Goal: Information Seeking & Learning: Learn about a topic

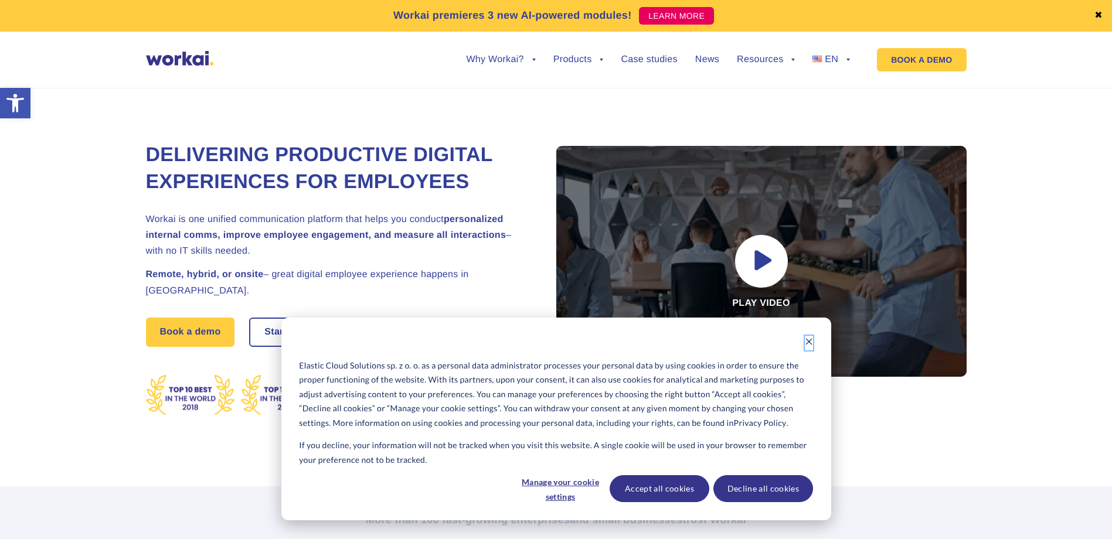
click at [807, 341] on icon "Dismiss cookie banner" at bounding box center [809, 342] width 8 height 8
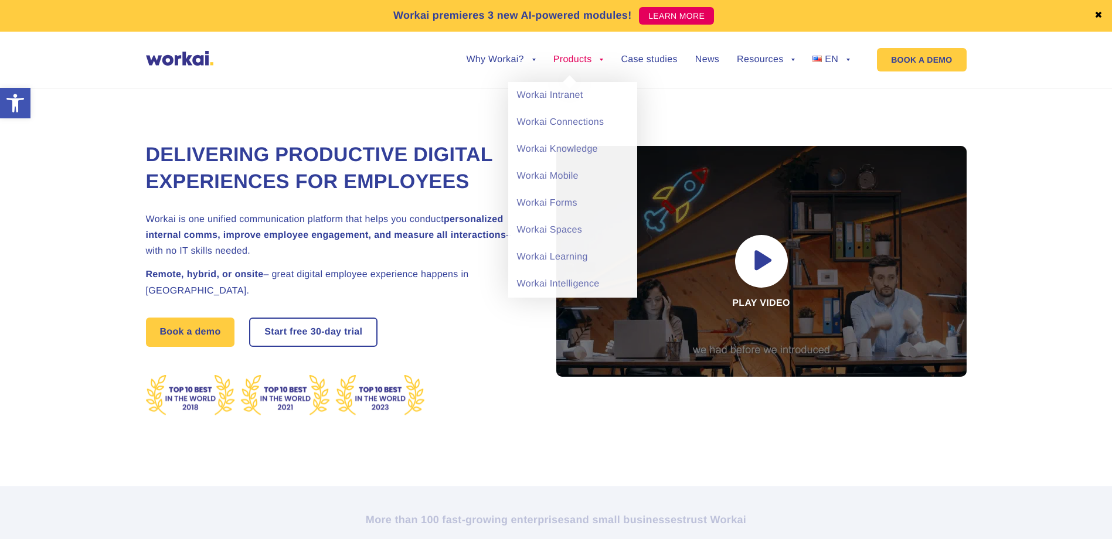
click at [573, 67] on li "Products back Workai Intranet Workai Connections Workai Knowledge Workai Mobile…" at bounding box center [578, 68] width 50 height 27
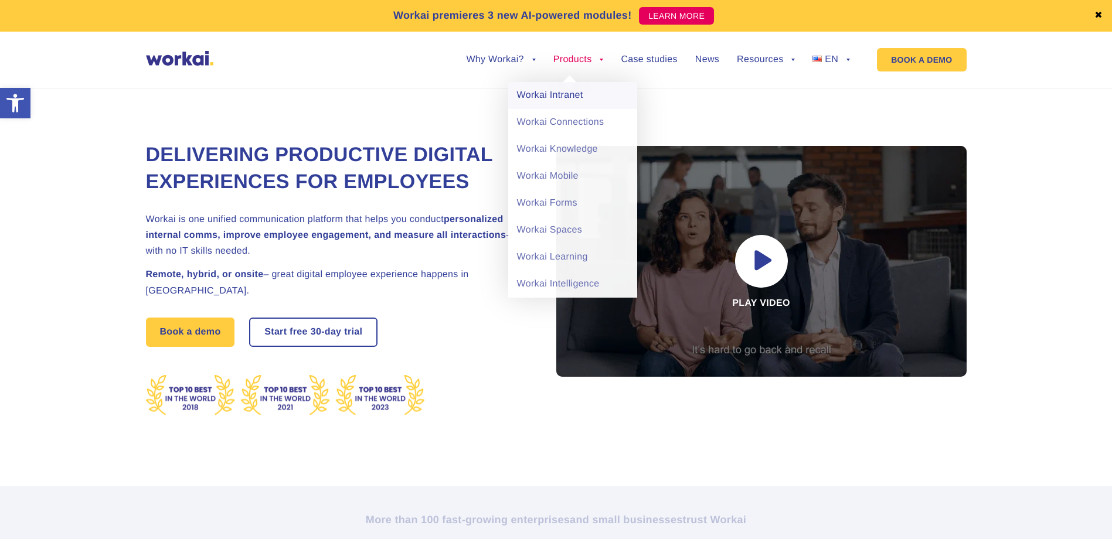
click at [583, 101] on link "Workai Intranet" at bounding box center [572, 95] width 129 height 27
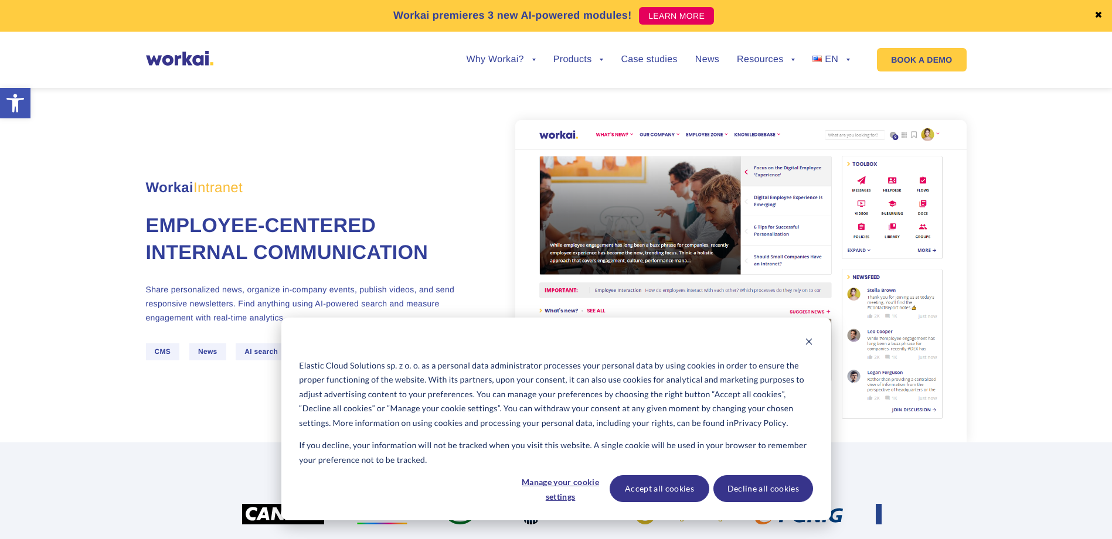
scroll to position [59, 0]
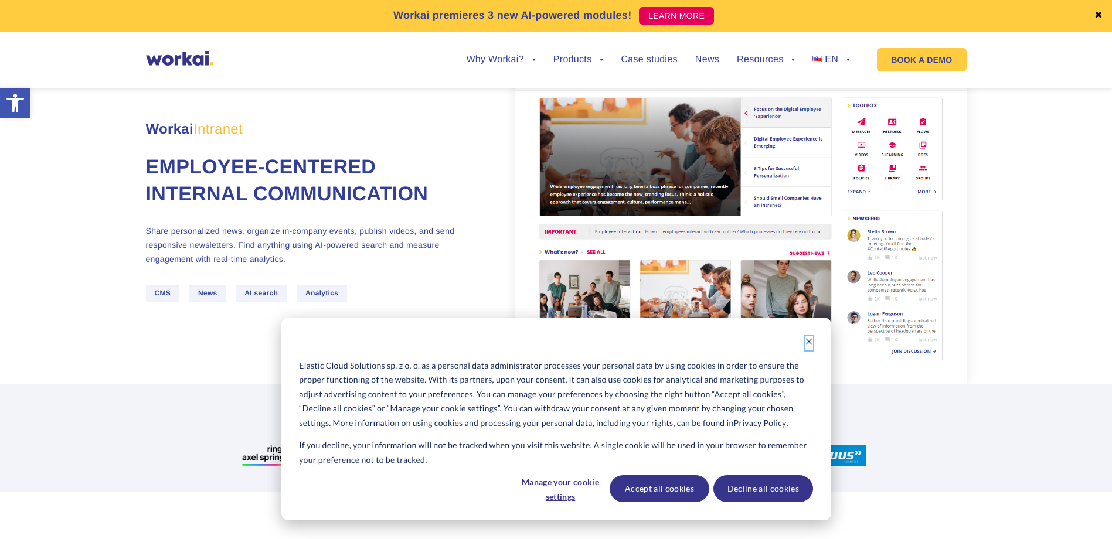
click at [809, 340] on icon "Dismiss cookie banner" at bounding box center [809, 342] width 8 height 8
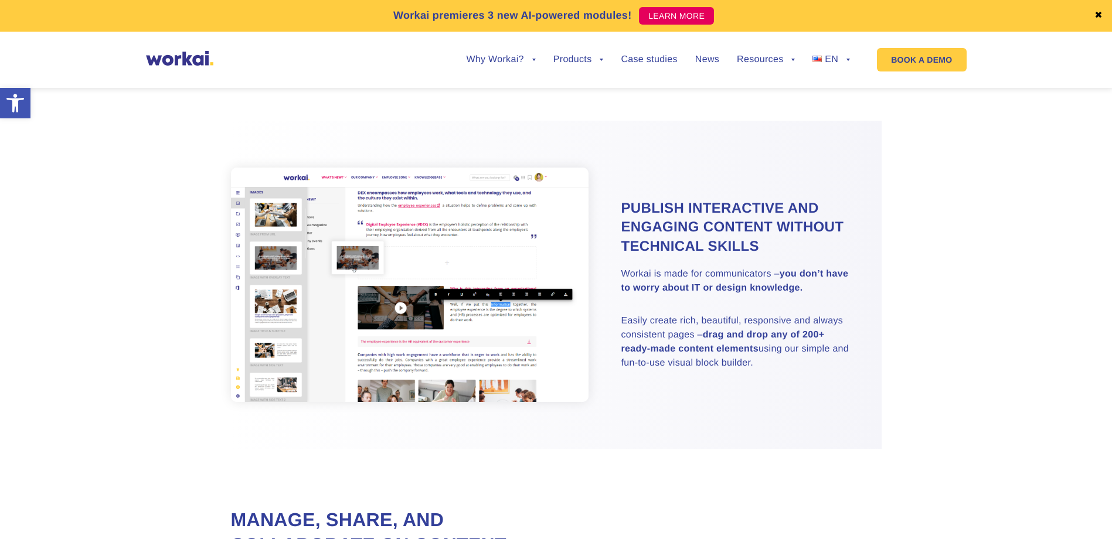
scroll to position [645, 0]
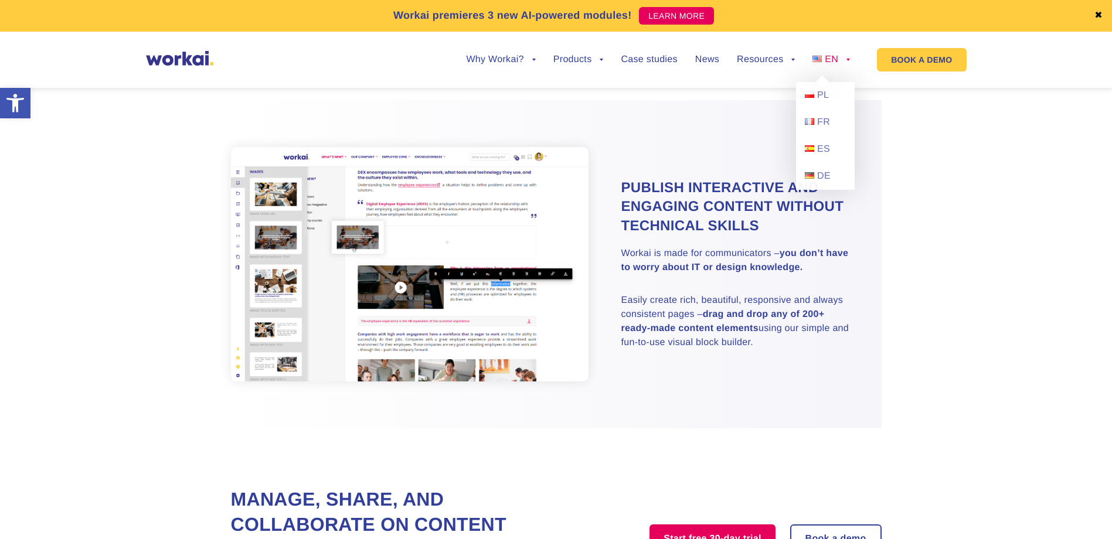
click at [843, 58] on link "EN" at bounding box center [831, 59] width 38 height 9
click at [816, 99] on link "PL" at bounding box center [825, 95] width 59 height 27
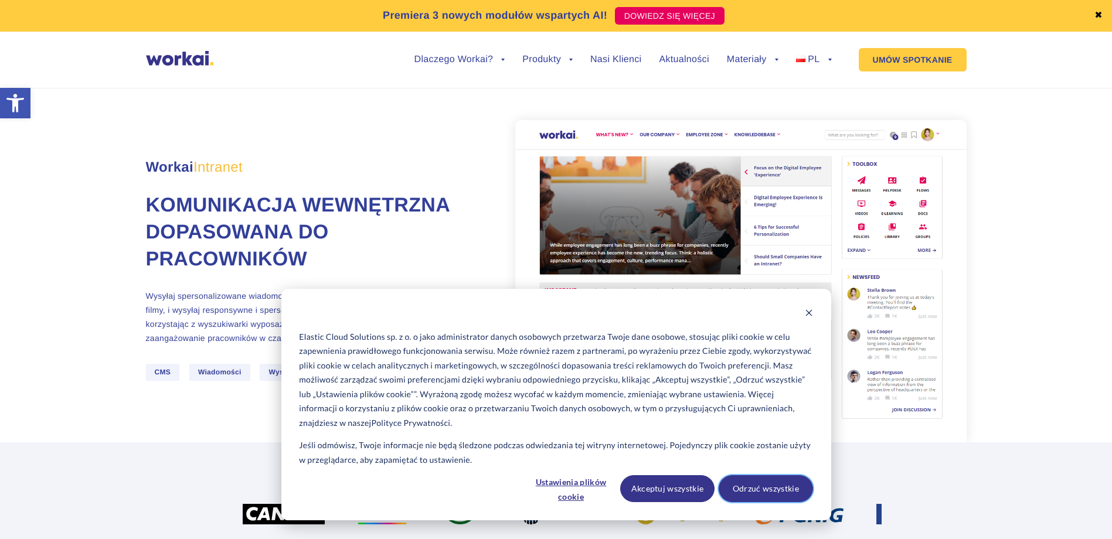
click at [779, 493] on button "Odrzuć wszystkie" at bounding box center [765, 488] width 94 height 27
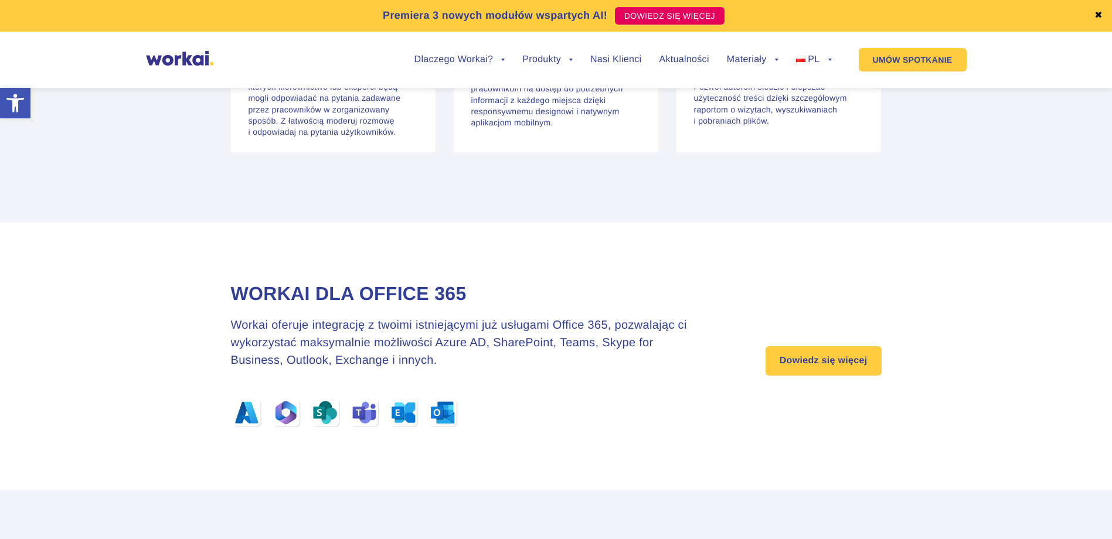
scroll to position [3750, 0]
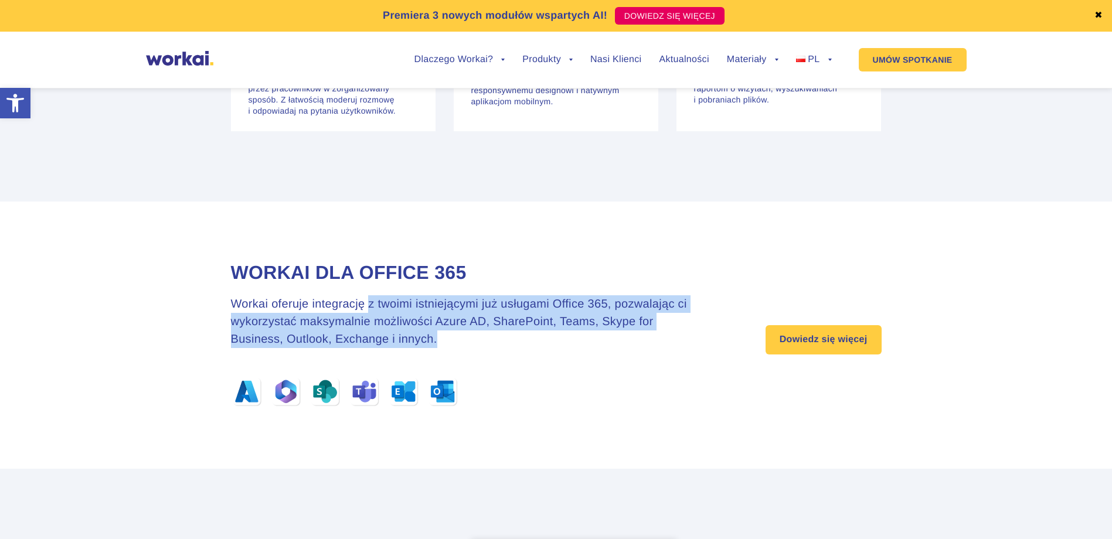
drag, startPoint x: 367, startPoint y: 302, endPoint x: 436, endPoint y: 339, distance: 78.4
click at [436, 339] on h3 "Workai oferuje integrację z twoimi istniejącymi już usługami Office 365, pozwal…" at bounding box center [469, 321] width 476 height 53
drag, startPoint x: 436, startPoint y: 339, endPoint x: 292, endPoint y: 327, distance: 144.1
click at [292, 327] on h3 "Workai oferuje integrację z twoimi istniejącymi już usługami Office 365, pozwal…" at bounding box center [469, 321] width 476 height 53
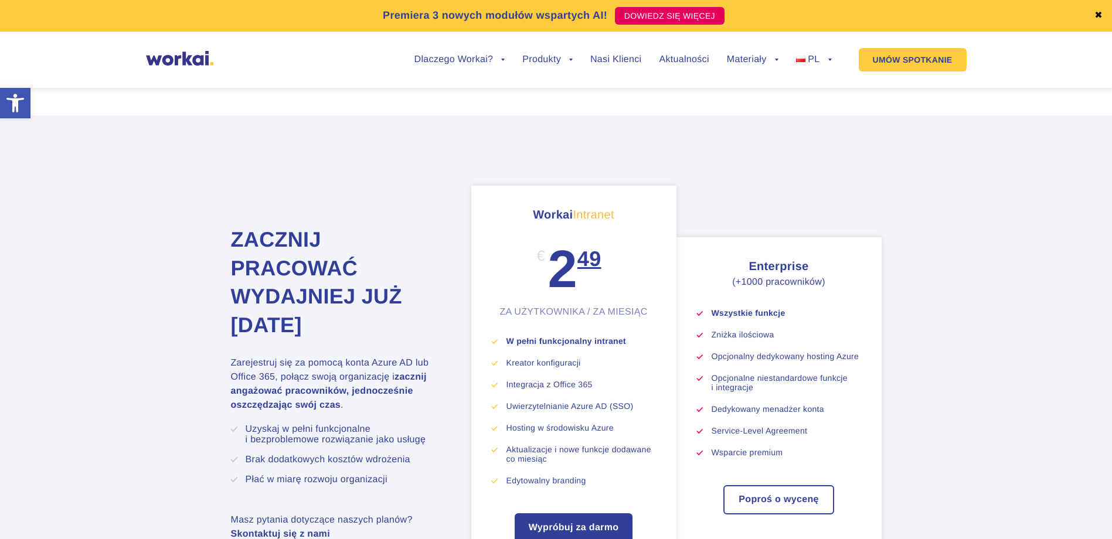
scroll to position [4161, 0]
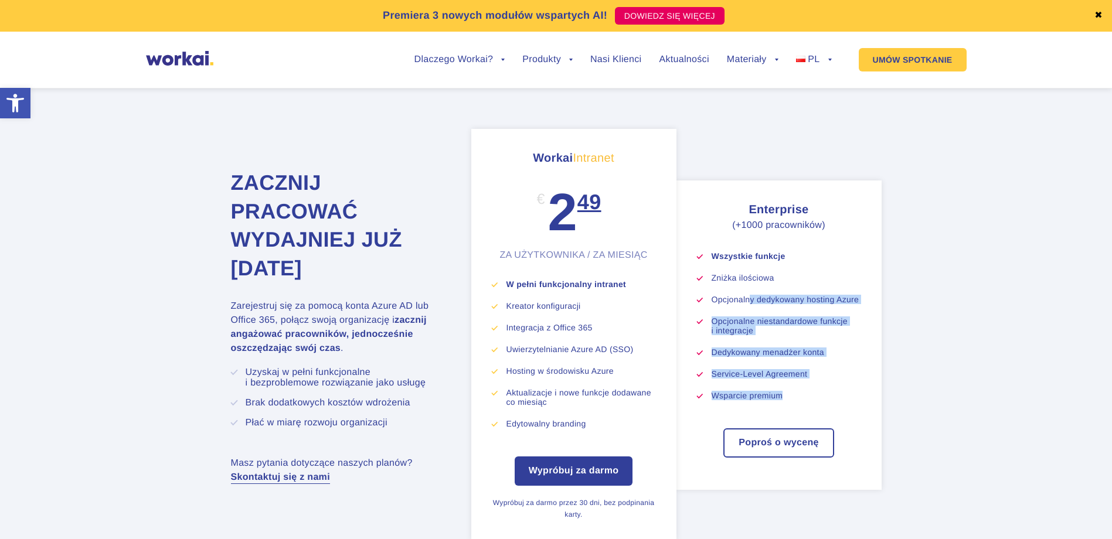
drag, startPoint x: 748, startPoint y: 304, endPoint x: 796, endPoint y: 391, distance: 99.4
click at [796, 391] on ul "Wszystkie funkcje Zniżka ilościowa Opcjonalny dedykowany hosting Azure Opcjonal…" at bounding box center [779, 325] width 164 height 149
drag, startPoint x: 796, startPoint y: 391, endPoint x: 771, endPoint y: 343, distance: 54.5
click at [771, 343] on ul "Wszystkie funkcje Zniżka ilościowa Opcjonalny dedykowany hosting Azure Opcjonal…" at bounding box center [779, 325] width 164 height 149
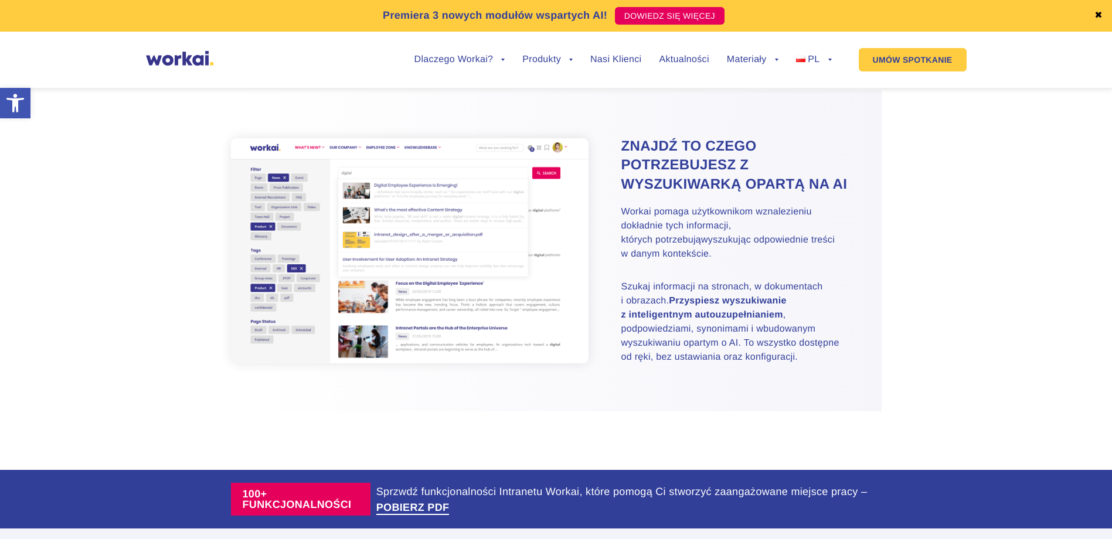
scroll to position [1465, 0]
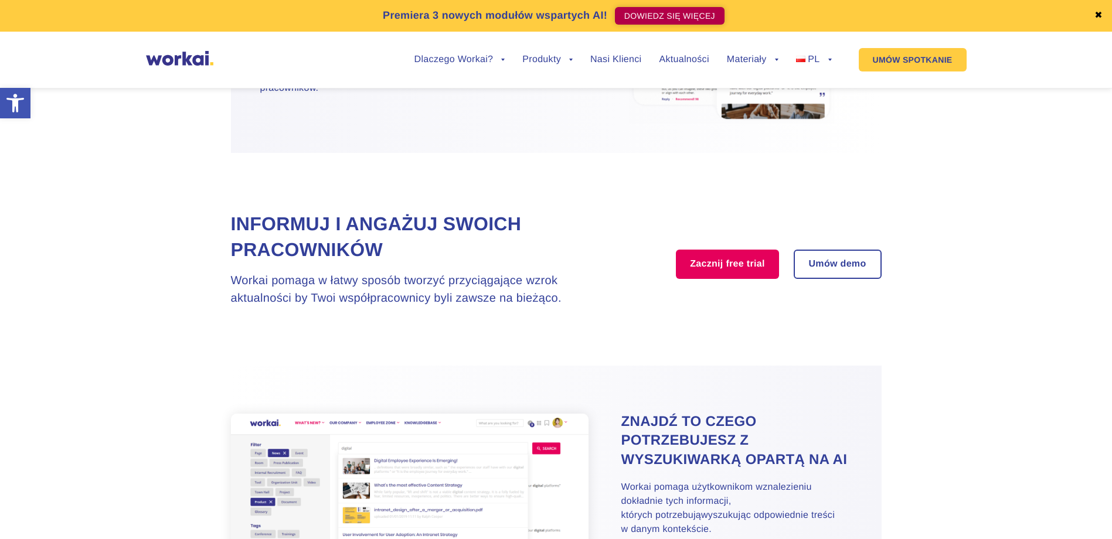
click at [653, 18] on link "DOWIEDZ SIĘ WIĘCEJ" at bounding box center [670, 16] width 110 height 18
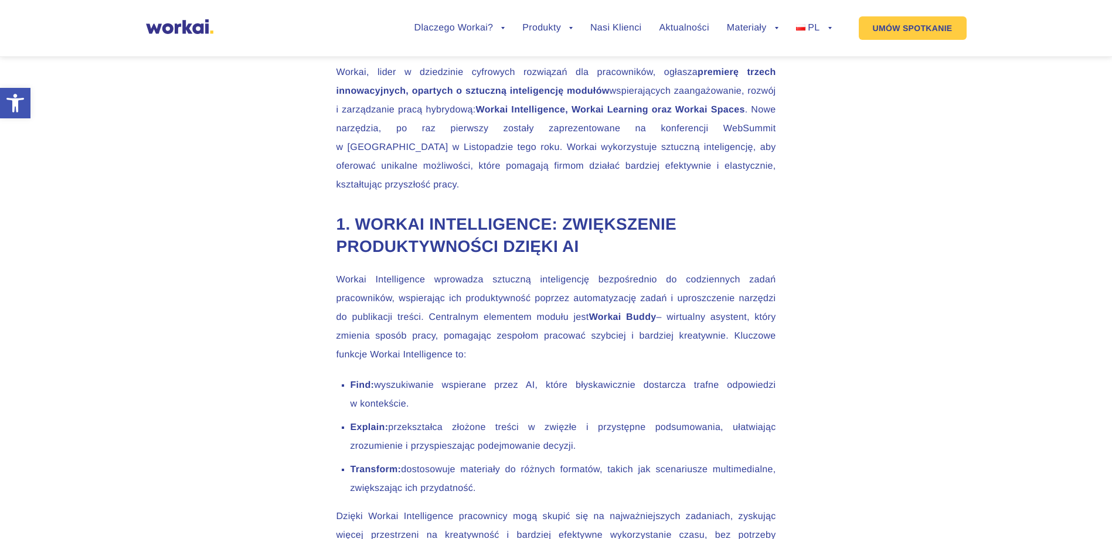
scroll to position [938, 0]
drag, startPoint x: 556, startPoint y: 385, endPoint x: 623, endPoint y: 452, distance: 95.7
click at [623, 452] on ul "Find: wyszukiwanie wspierane przez AI, które błyskawicznie dostarcza trafne odp…" at bounding box center [555, 436] width 439 height 122
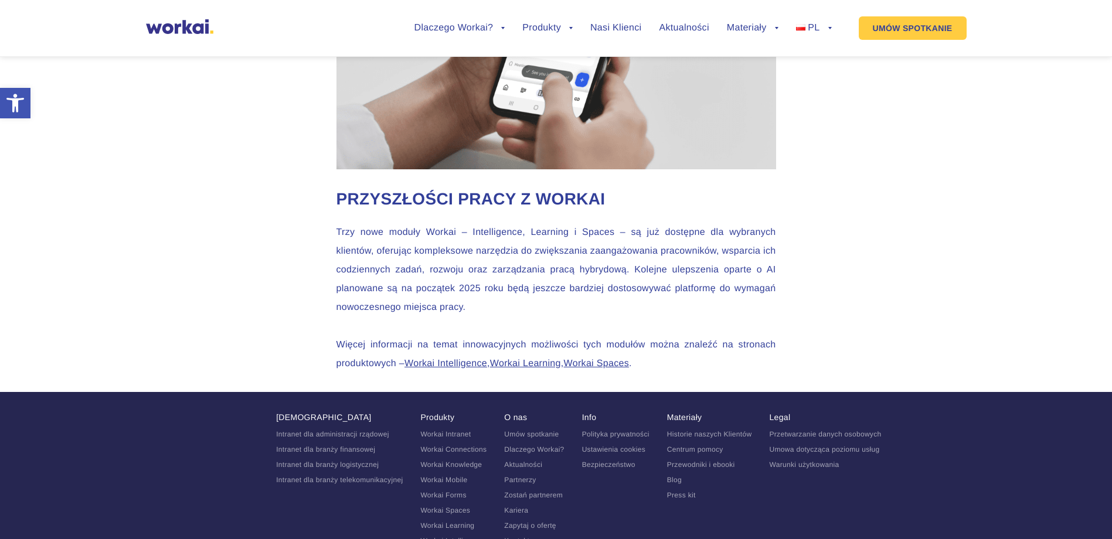
scroll to position [2930, 0]
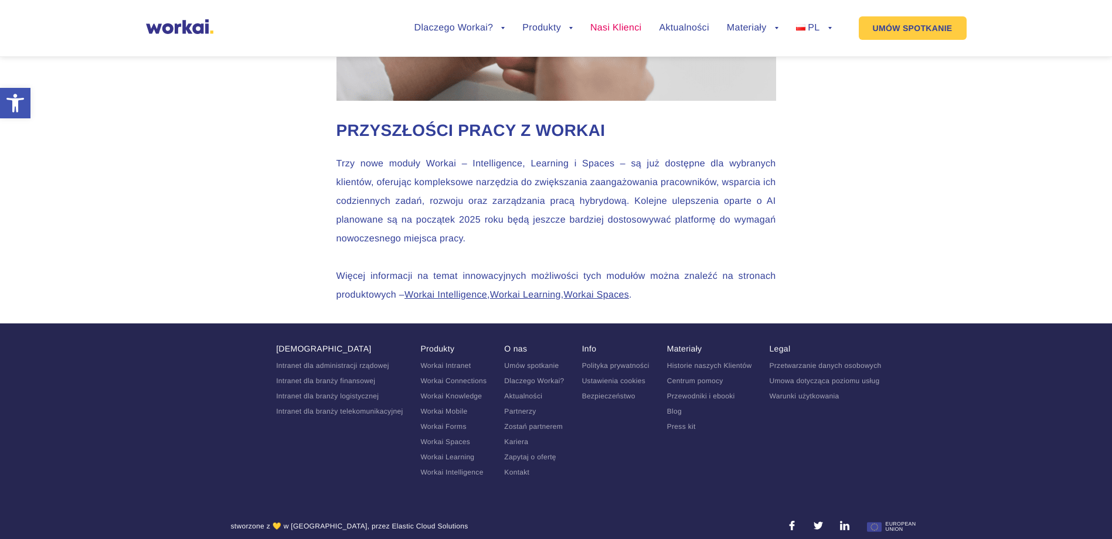
click at [602, 28] on link "Nasi Klienci" at bounding box center [615, 27] width 51 height 9
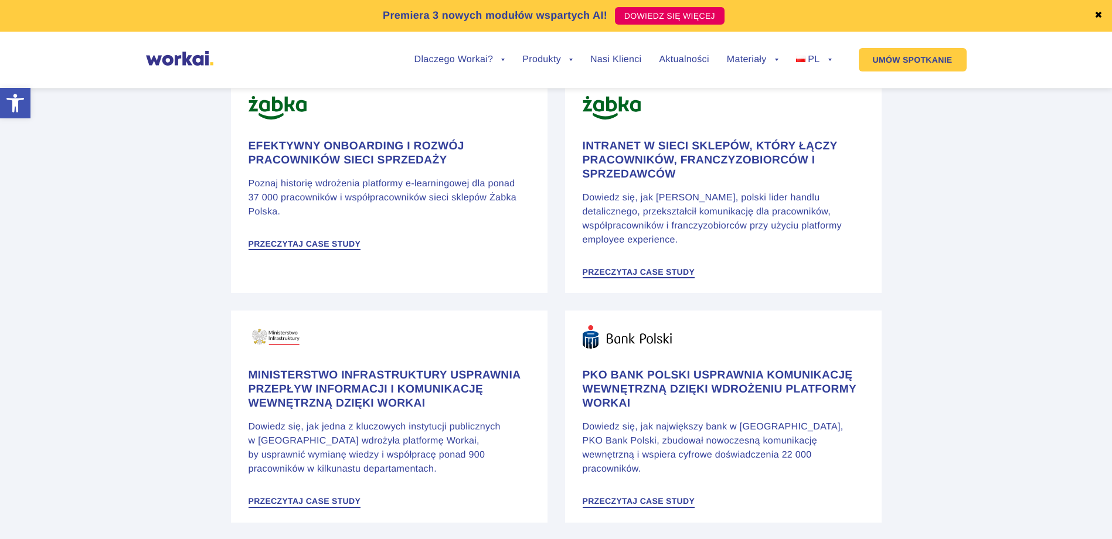
scroll to position [703, 0]
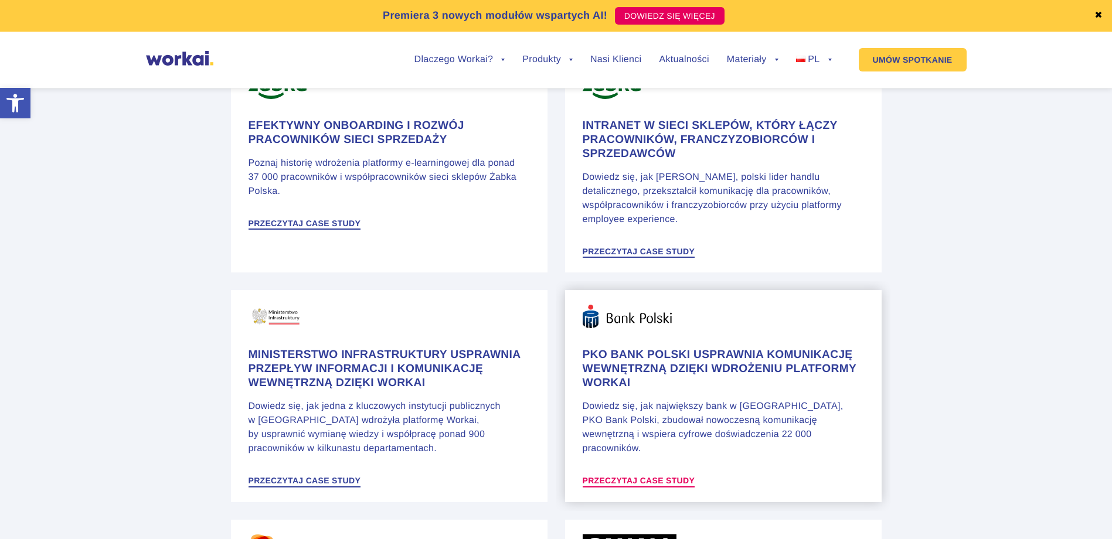
click at [638, 476] on span "Przeczytaj case study" at bounding box center [638, 480] width 113 height 8
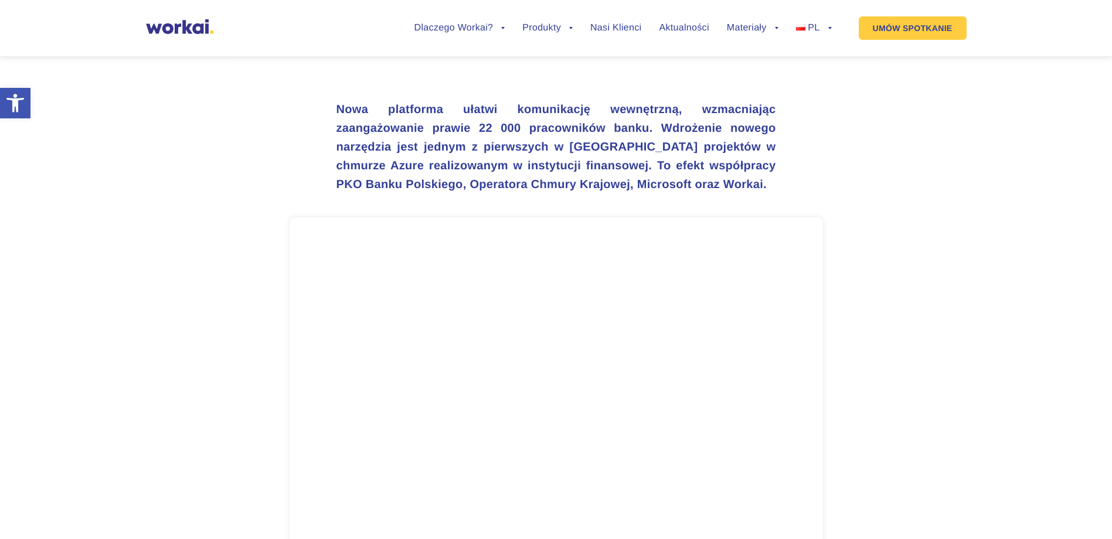
scroll to position [410, 0]
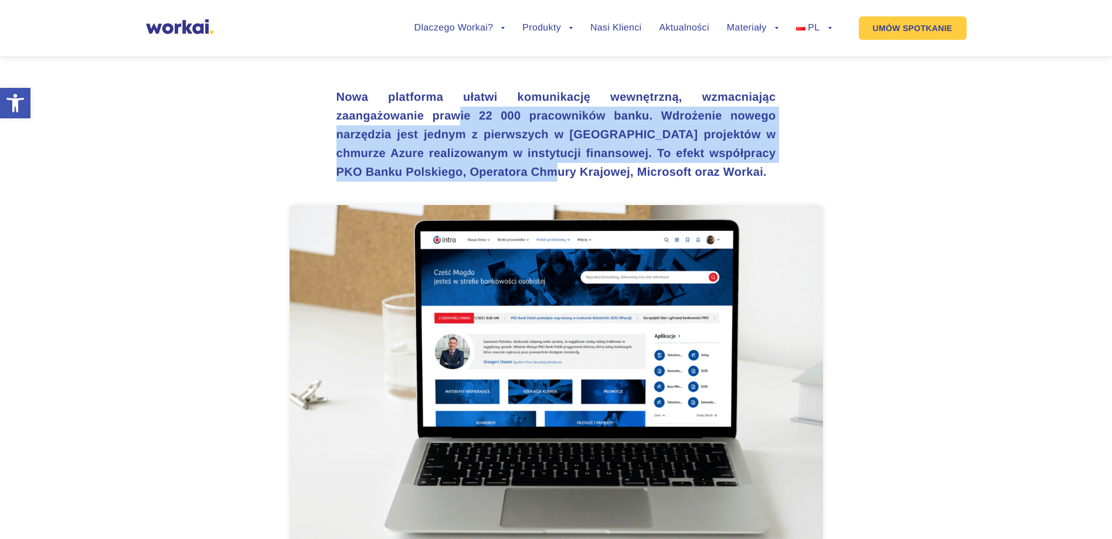
drag, startPoint x: 460, startPoint y: 120, endPoint x: 558, endPoint y: 172, distance: 110.6
click at [558, 172] on h3 "Nowa platforma ułatwi komunikację wewnętrzną, wzmacniając zaangażowanie prawie …" at bounding box center [555, 135] width 439 height 94
drag, startPoint x: 558, startPoint y: 172, endPoint x: 487, endPoint y: 173, distance: 70.9
click at [487, 173] on strong "Wdrożenie nowego narzędzia jest jednym z pierwszych w [GEOGRAPHIC_DATA] projekt…" at bounding box center [555, 144] width 439 height 69
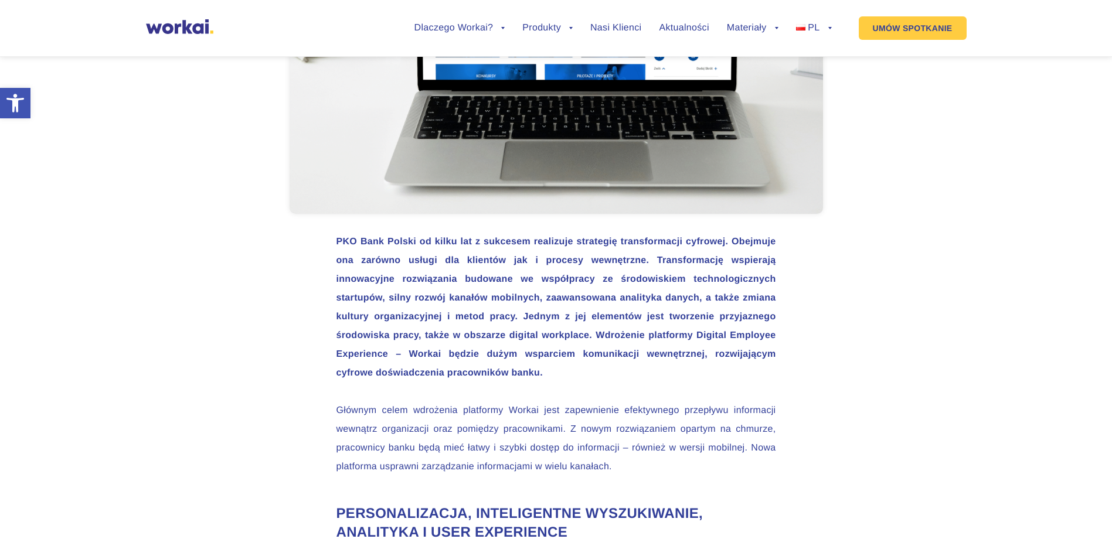
scroll to position [762, 0]
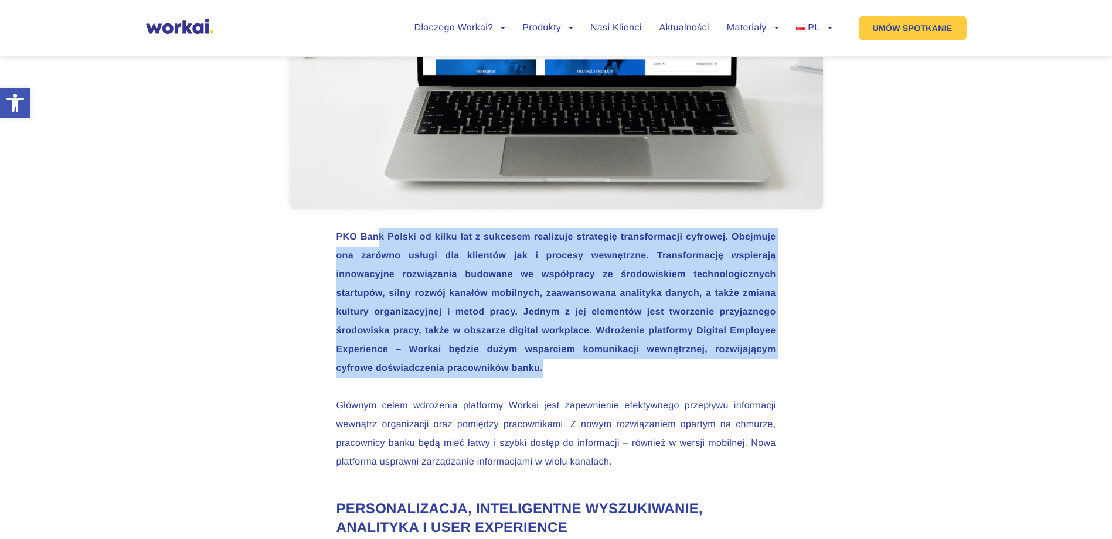
drag, startPoint x: 377, startPoint y: 233, endPoint x: 724, endPoint y: 362, distance: 369.9
click at [724, 362] on p "PKO Bank Polski od kilku lat z sukcesem realizuje strategię transformacji cyfro…" at bounding box center [555, 303] width 439 height 150
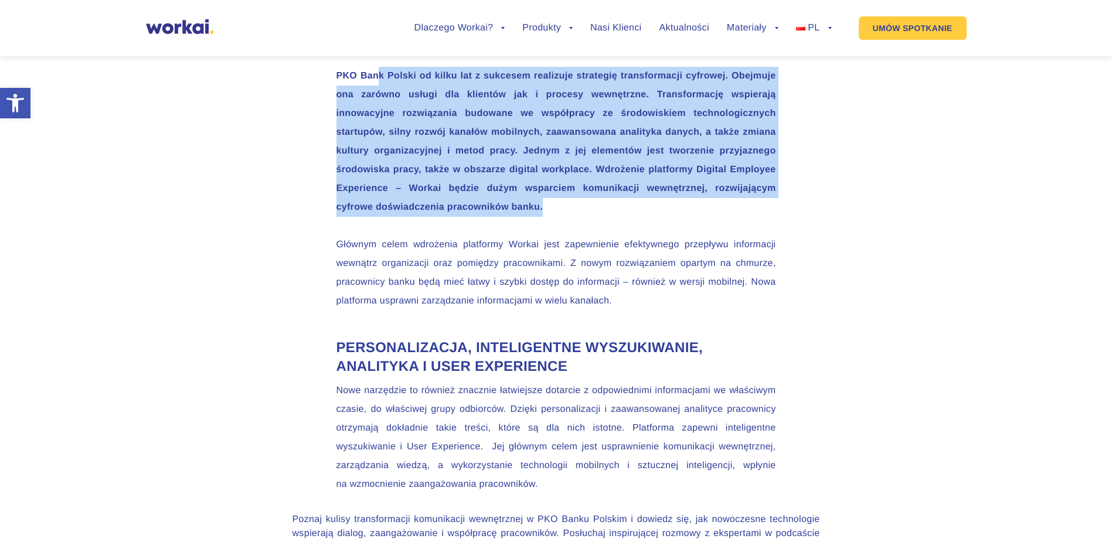
scroll to position [938, 0]
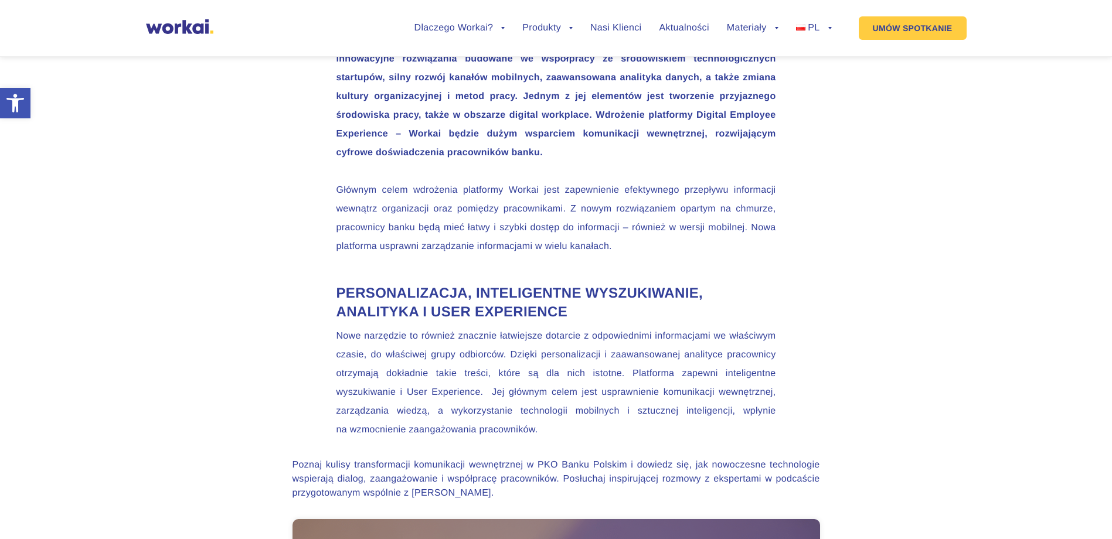
scroll to position [996, 0]
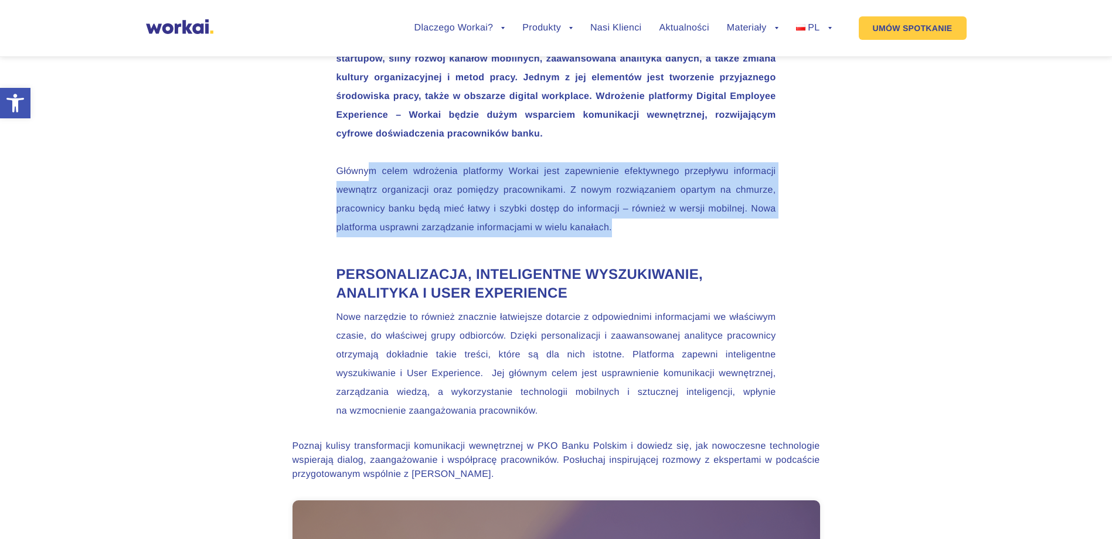
drag, startPoint x: 368, startPoint y: 165, endPoint x: 625, endPoint y: 235, distance: 266.0
click at [625, 235] on p "Głównym celem wdrożenia platformy Workai jest zapewnienie efektywnego przepływu…" at bounding box center [555, 199] width 439 height 75
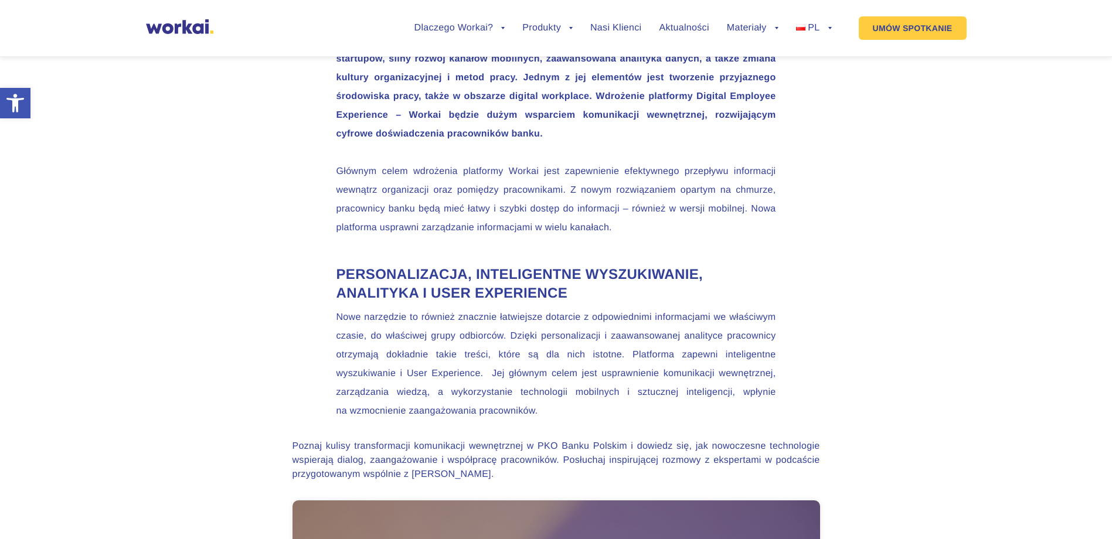
drag, startPoint x: 625, startPoint y: 235, endPoint x: 418, endPoint y: 257, distance: 208.0
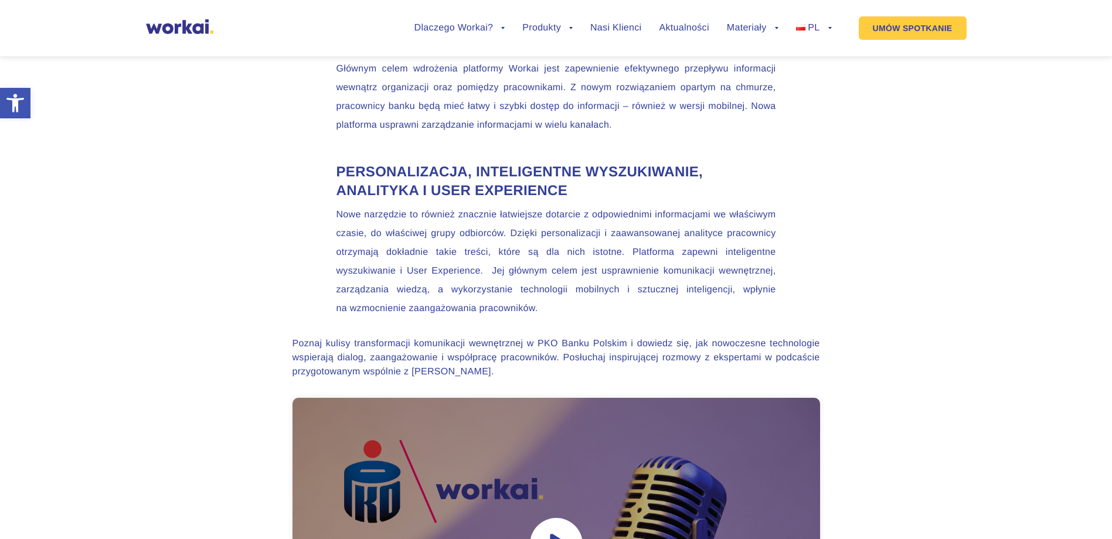
scroll to position [1113, 0]
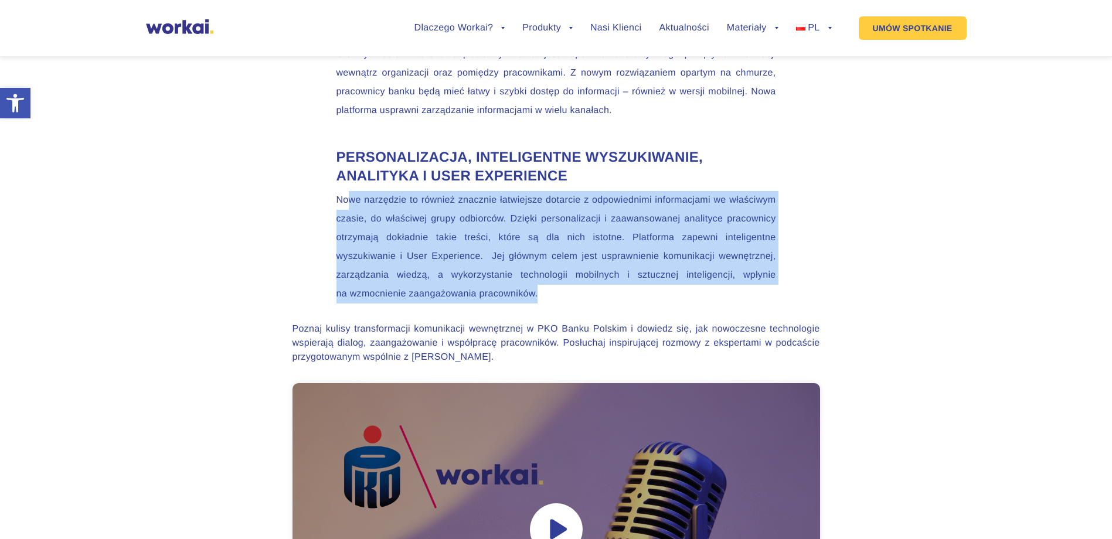
drag, startPoint x: 346, startPoint y: 200, endPoint x: 550, endPoint y: 300, distance: 227.2
click at [550, 300] on p "Nowe narzędzie to również znacznie łatwiejsze dotarcie z odpowiednimi informacj…" at bounding box center [555, 247] width 439 height 113
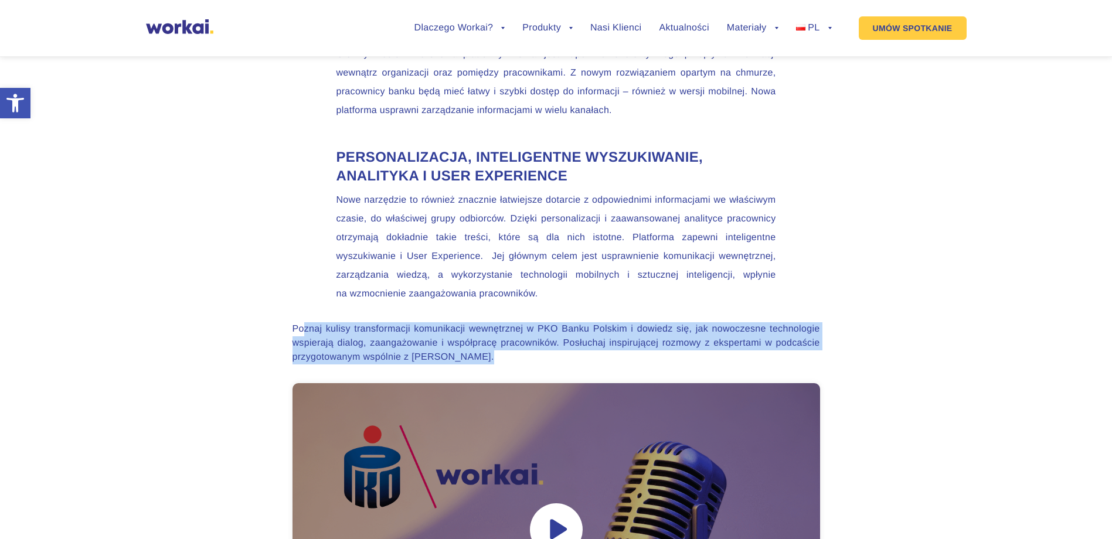
drag, startPoint x: 302, startPoint y: 323, endPoint x: 383, endPoint y: 376, distance: 95.7
click at [383, 376] on div "Poznaj kulisy transformacji komunikacji wewnętrznej w PKO Banku Polskim i dowie…" at bounding box center [555, 499] width 527 height 354
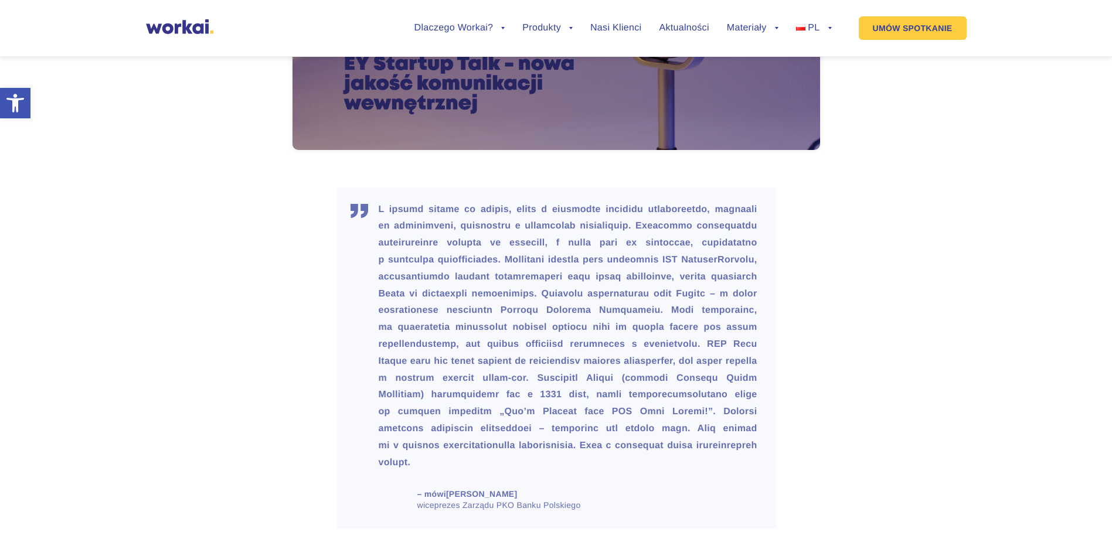
scroll to position [1641, 0]
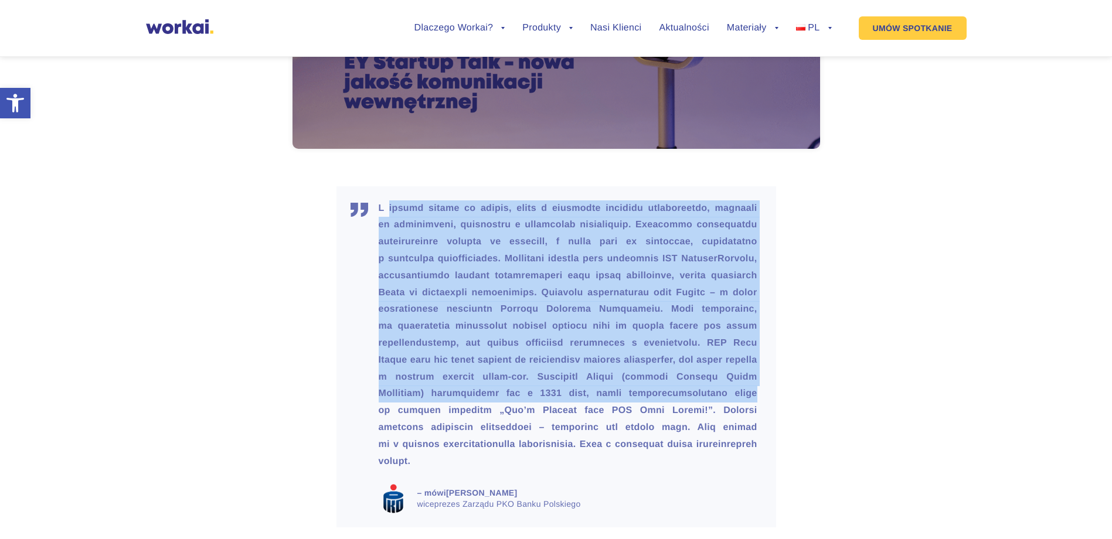
drag, startPoint x: 459, startPoint y: 216, endPoint x: 760, endPoint y: 391, distance: 347.9
click at [760, 391] on blockquote "– mówi [PERSON_NAME] wiceprezes Zarządu PKO Banku Polskiego" at bounding box center [555, 357] width 439 height 342
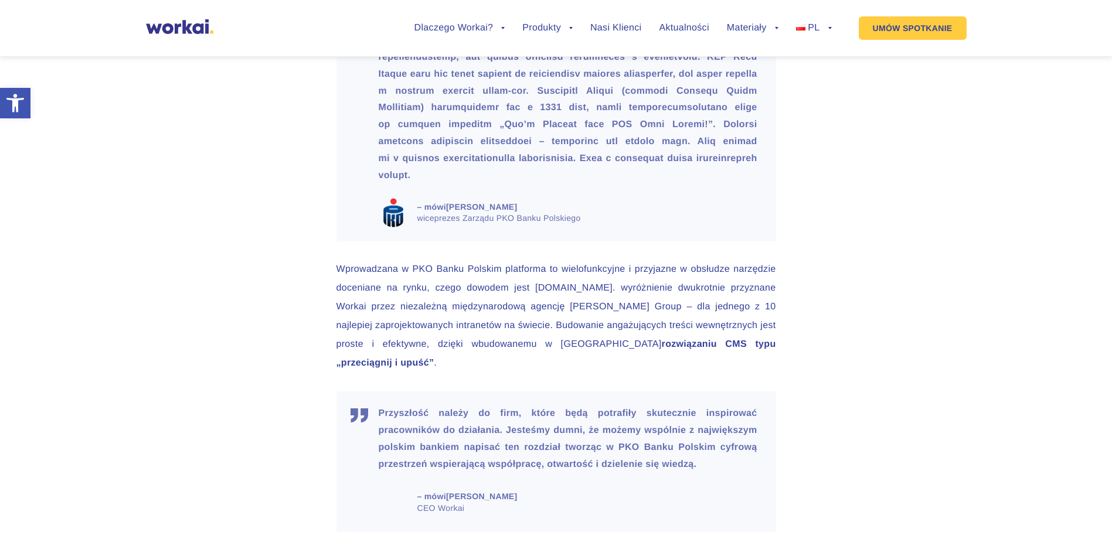
scroll to position [1934, 0]
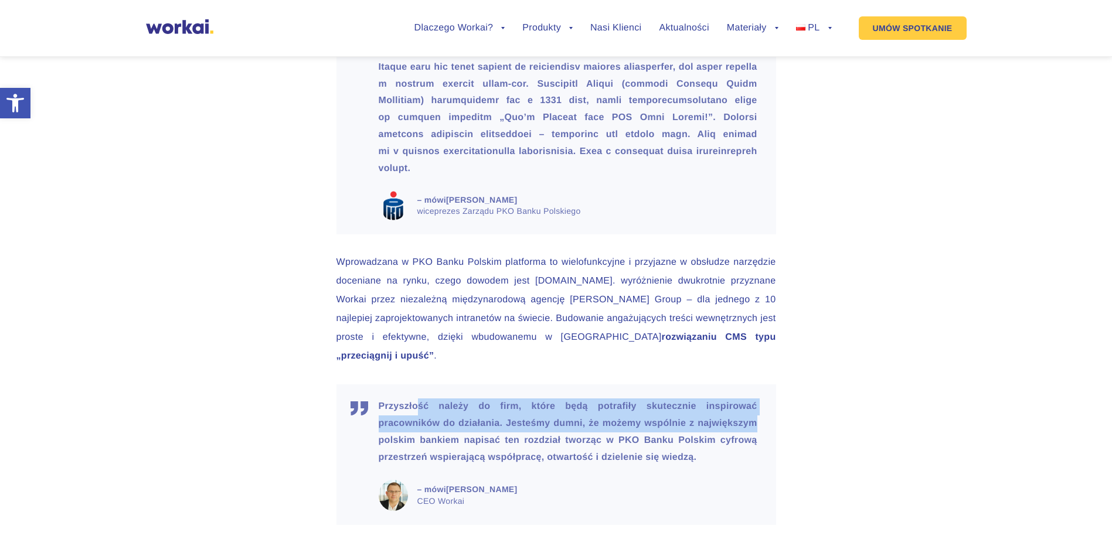
drag, startPoint x: 418, startPoint y: 372, endPoint x: 755, endPoint y: 381, distance: 337.1
click at [755, 398] on p "Przyszłość należy do firm, które będą potrafiły skutecznie inspirować pracownik…" at bounding box center [568, 431] width 379 height 67
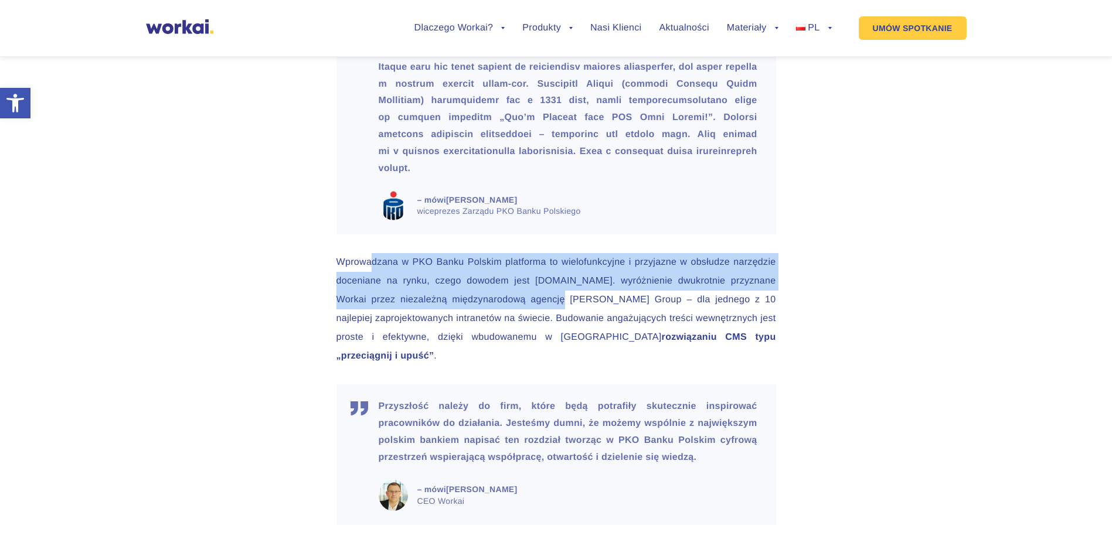
drag, startPoint x: 374, startPoint y: 244, endPoint x: 556, endPoint y: 277, distance: 184.5
click at [556, 277] on p "Wprowadzana w PKO Banku Polskim platforma to wielofunkcyjne i przyjazne w obsłu…" at bounding box center [555, 309] width 439 height 113
drag, startPoint x: 556, startPoint y: 277, endPoint x: 488, endPoint y: 283, distance: 68.3
click at [488, 283] on p "Wprowadzana w PKO Banku Polskim platforma to wielofunkcyjne i przyjazne w obsłu…" at bounding box center [555, 309] width 439 height 113
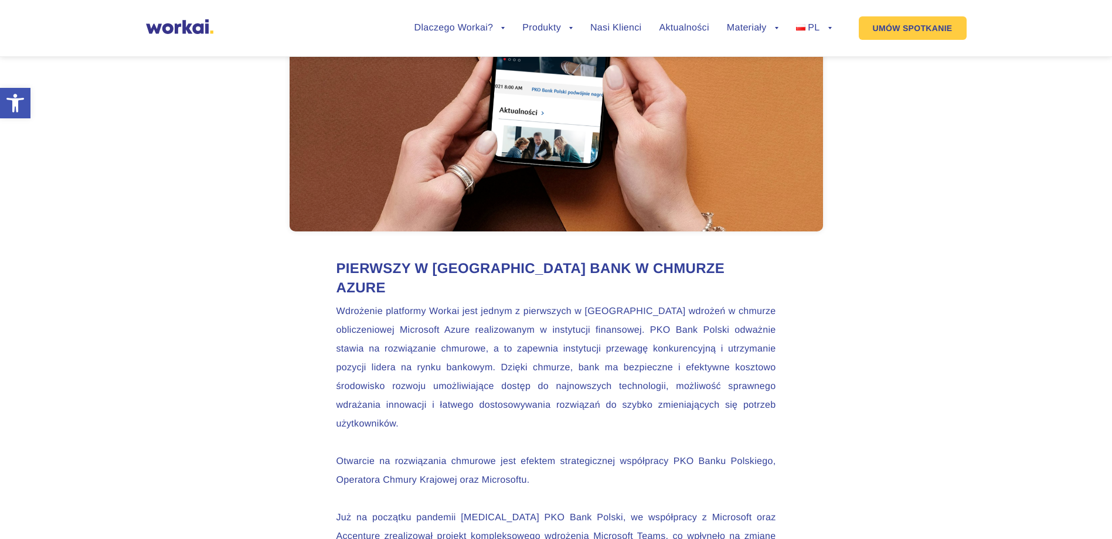
scroll to position [2637, 0]
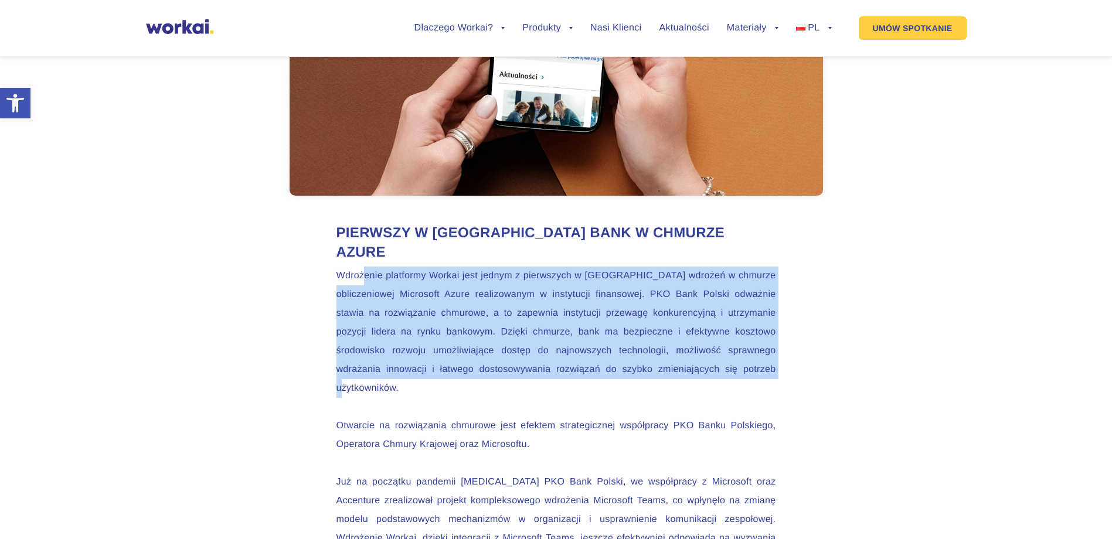
drag, startPoint x: 364, startPoint y: 222, endPoint x: 759, endPoint y: 322, distance: 407.3
click at [759, 322] on p "Wdrożenie platformy Workai jest jednym z pierwszych w [GEOGRAPHIC_DATA] wdrożeń…" at bounding box center [555, 332] width 439 height 131
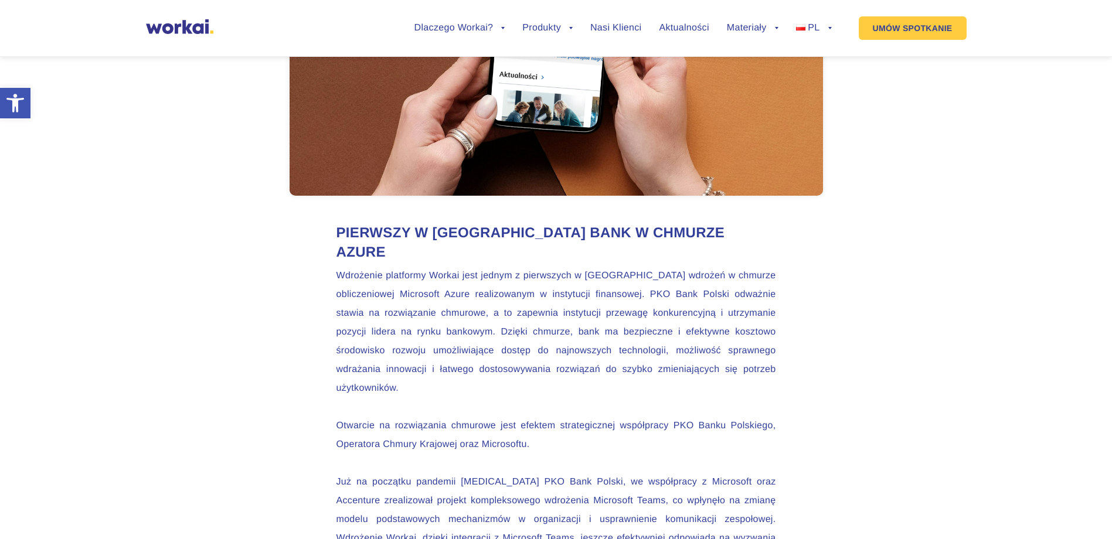
drag, startPoint x: 759, startPoint y: 322, endPoint x: 546, endPoint y: 383, distance: 222.4
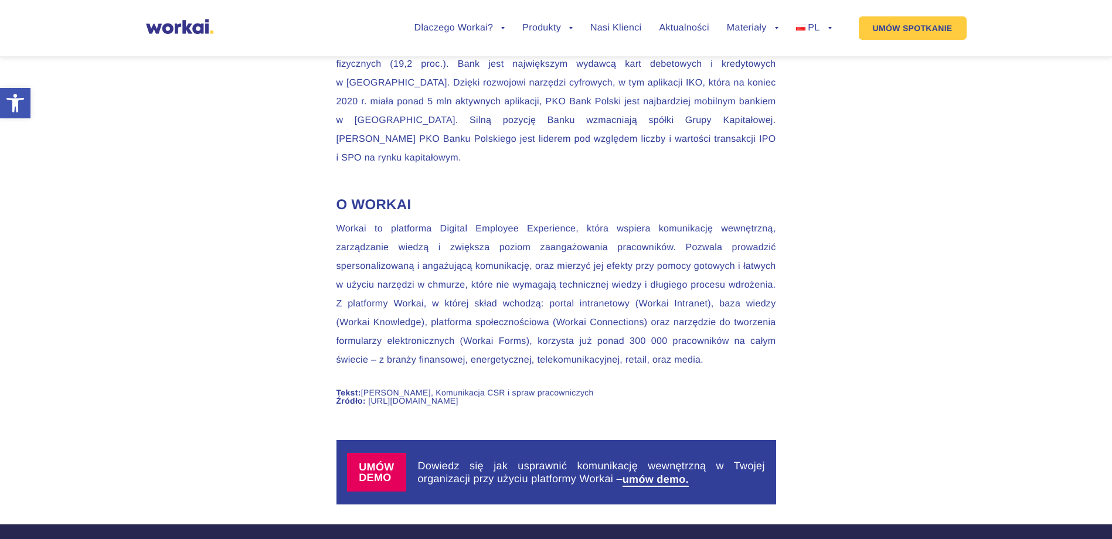
scroll to position [3868, 0]
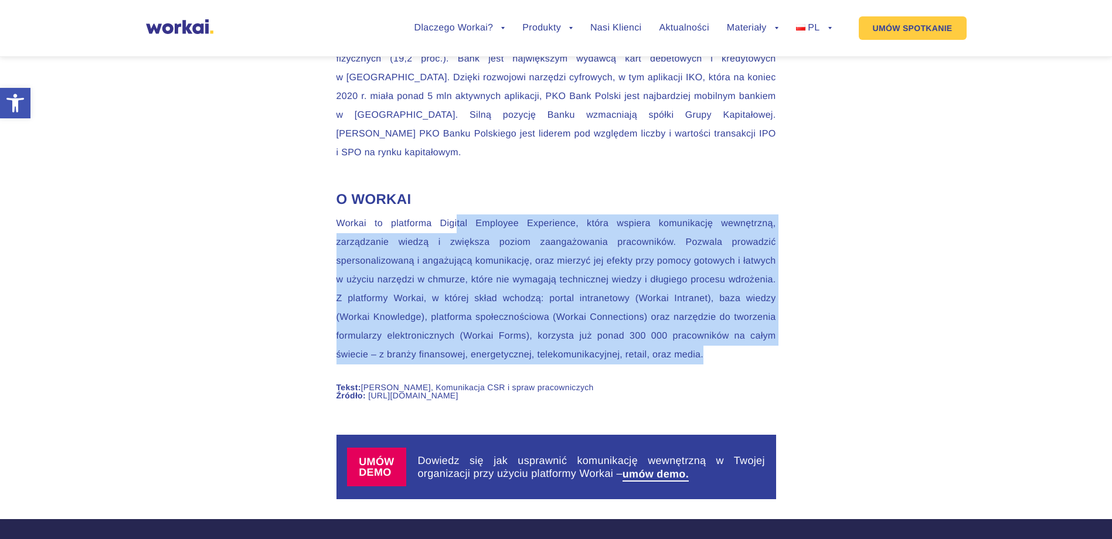
drag, startPoint x: 456, startPoint y: 125, endPoint x: 778, endPoint y: 263, distance: 350.5
drag, startPoint x: 778, startPoint y: 263, endPoint x: 670, endPoint y: 195, distance: 127.1
click at [670, 214] on p "Workai to platforma Digital Employee Experience, która wspiera komunikację wewn…" at bounding box center [555, 289] width 439 height 150
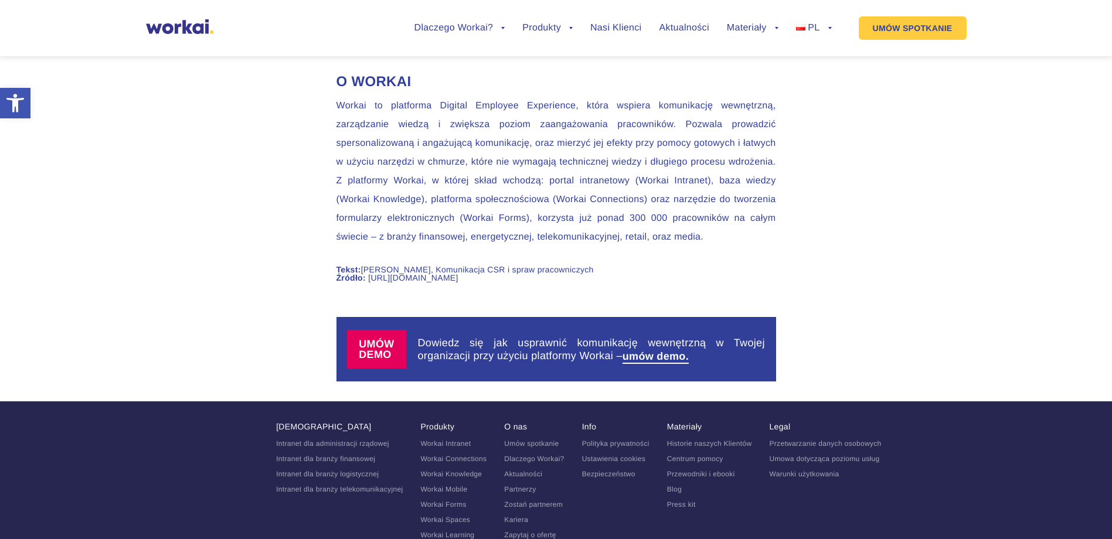
scroll to position [3986, 0]
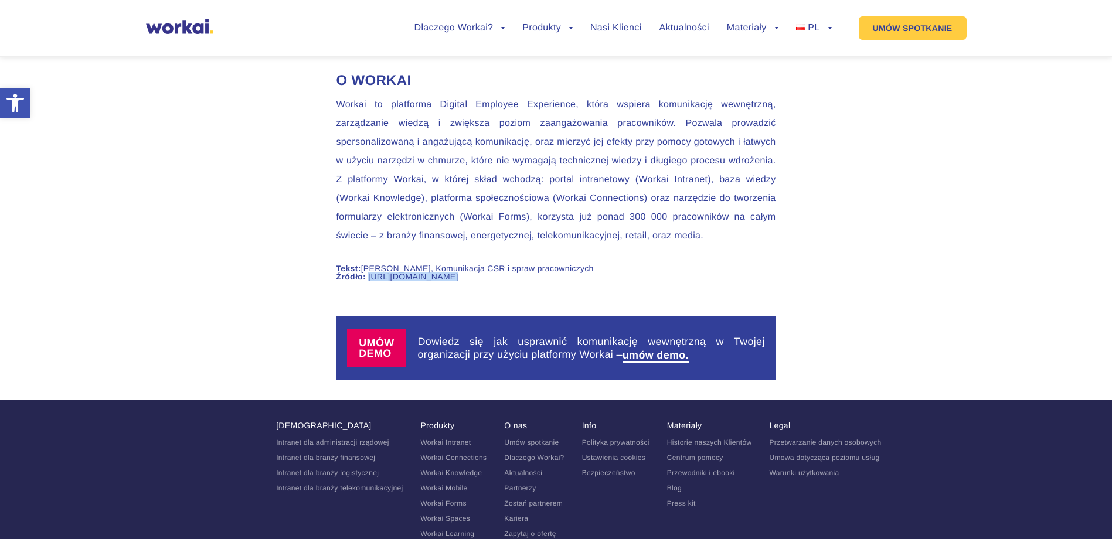
drag, startPoint x: 406, startPoint y: 199, endPoint x: 399, endPoint y: 180, distance: 20.0
copy div "[URL][DOMAIN_NAME]"
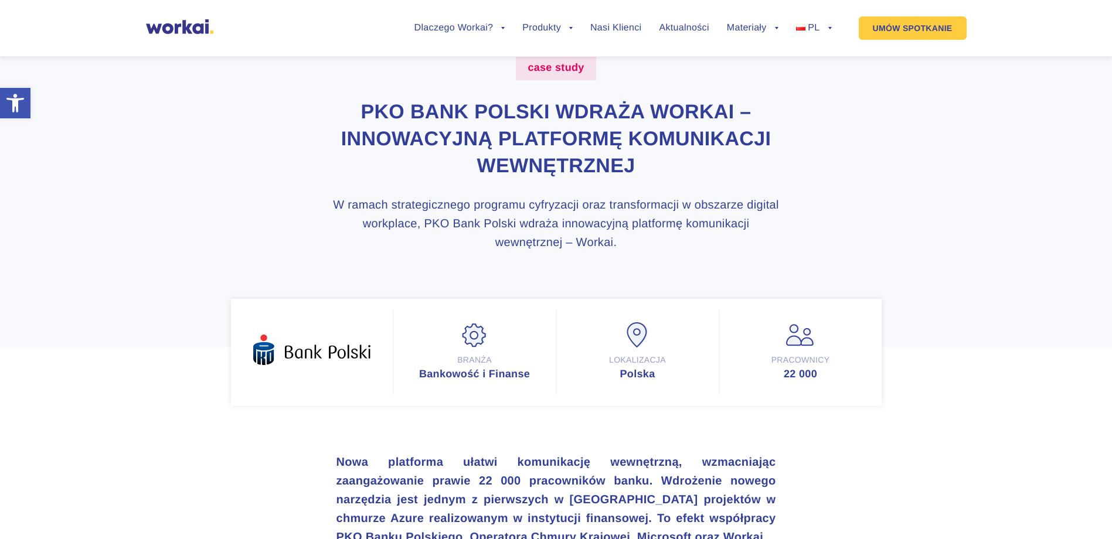
scroll to position [0, 0]
